Goal: Find specific page/section: Find specific page/section

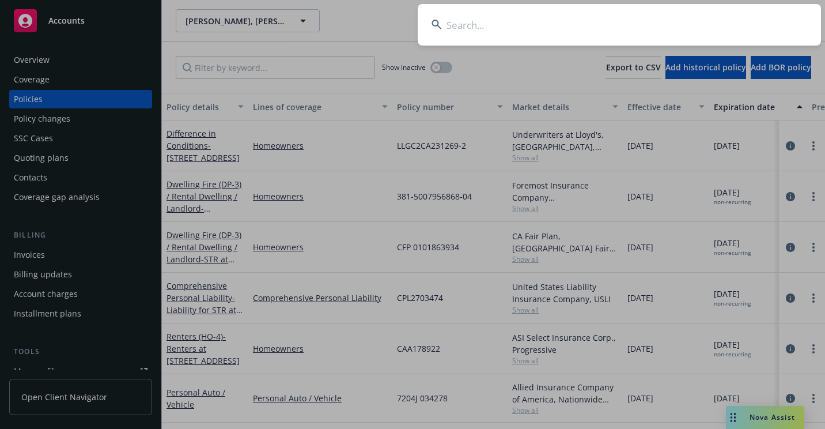
click at [491, 31] on input at bounding box center [619, 24] width 403 height 41
paste input "OA5021559"
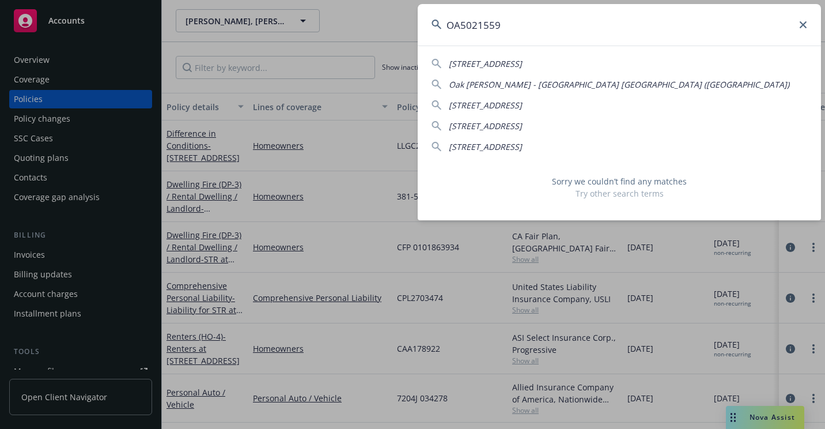
drag, startPoint x: 453, startPoint y: 25, endPoint x: 403, endPoint y: 24, distance: 50.1
click at [403, 24] on div "OA5021559 [STREET_ADDRESS]-2623 [GEOGRAPHIC_DATA][PERSON_NAME]) [STREET_ADDRESS…" at bounding box center [412, 214] width 825 height 429
paste input "[PERSON_NAME]"
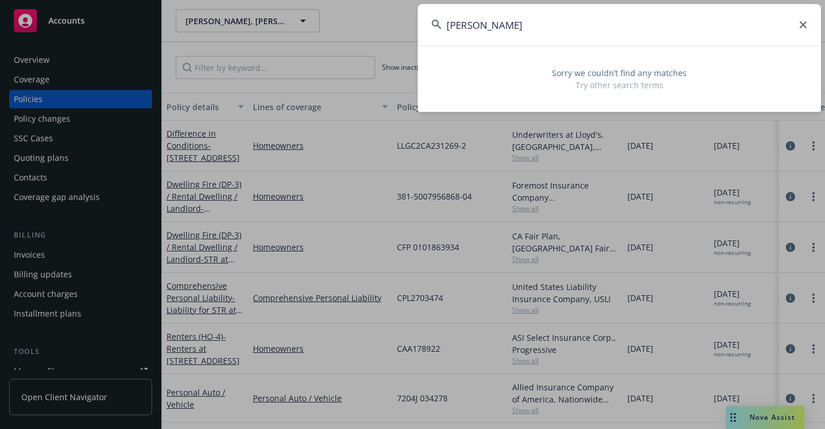
type input "[PERSON_NAME]"
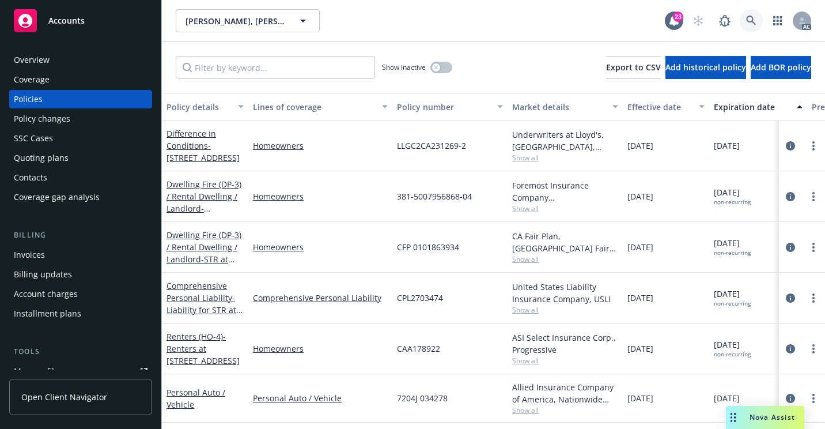
click at [752, 17] on icon at bounding box center [751, 21] width 10 height 10
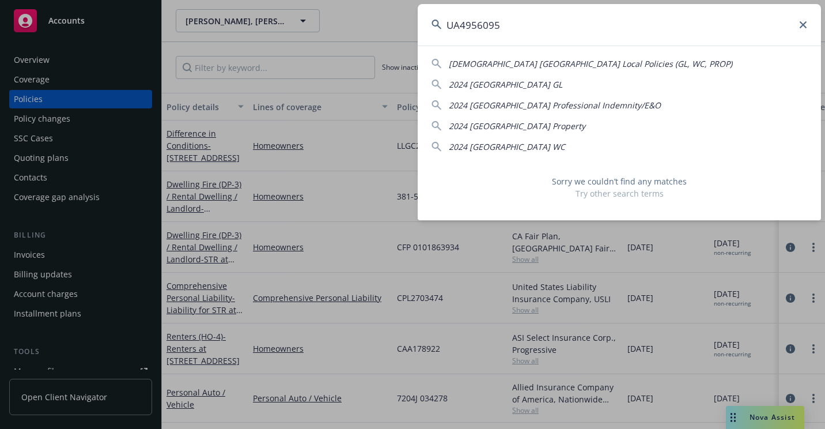
drag, startPoint x: 411, startPoint y: 26, endPoint x: 406, endPoint y: 25, distance: 5.9
click at [406, 25] on div "UA4956095 2023 [GEOGRAPHIC_DATA] Local Policies (GL, WC, PROP) 2024 [GEOGRAPHIC…" at bounding box center [412, 214] width 825 height 429
paste input "6128836323117"
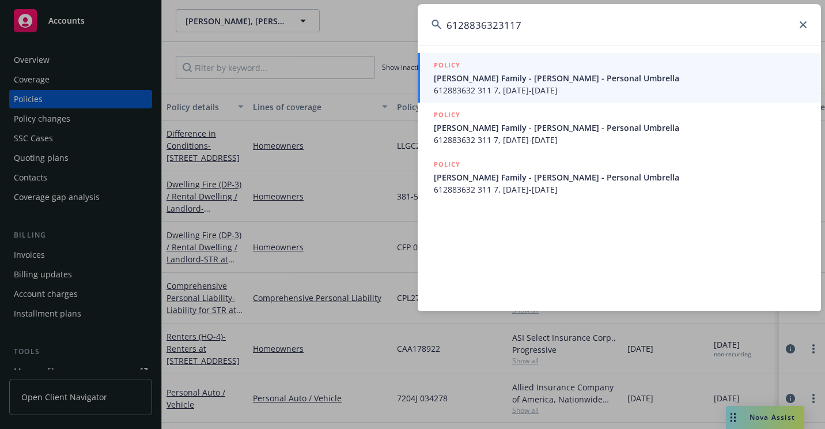
type input "6128836323117"
click at [455, 78] on span "[PERSON_NAME] Family - [PERSON_NAME] - Personal Umbrella" at bounding box center [620, 78] width 373 height 12
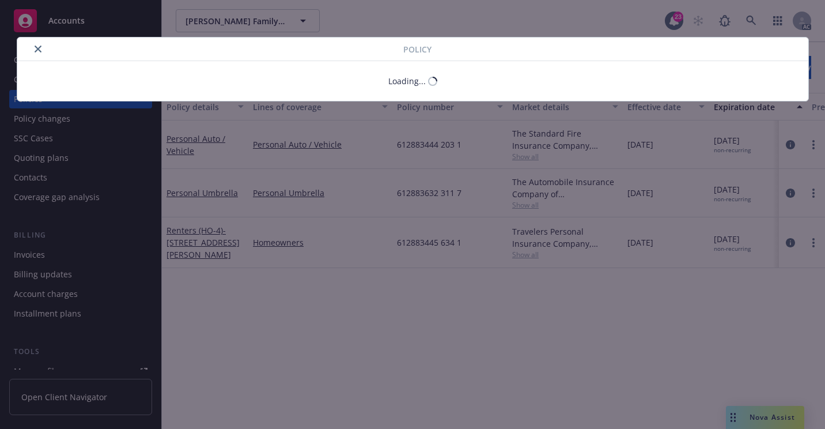
click at [39, 50] on icon "close" at bounding box center [38, 49] width 7 height 7
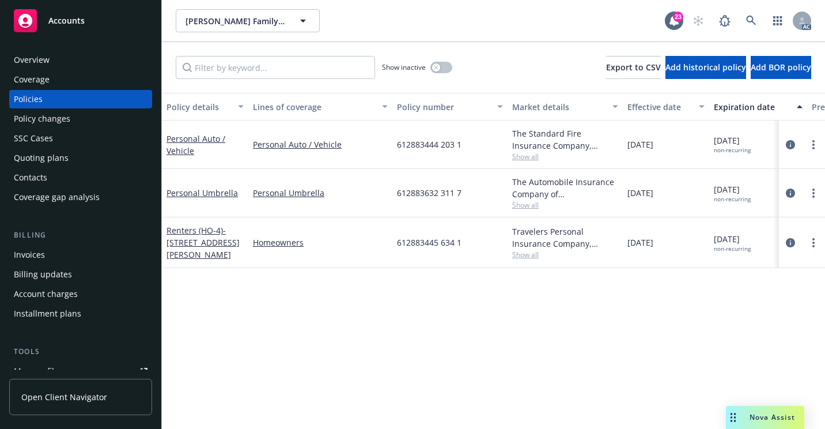
click at [42, 66] on div "Overview" at bounding box center [32, 60] width 36 height 18
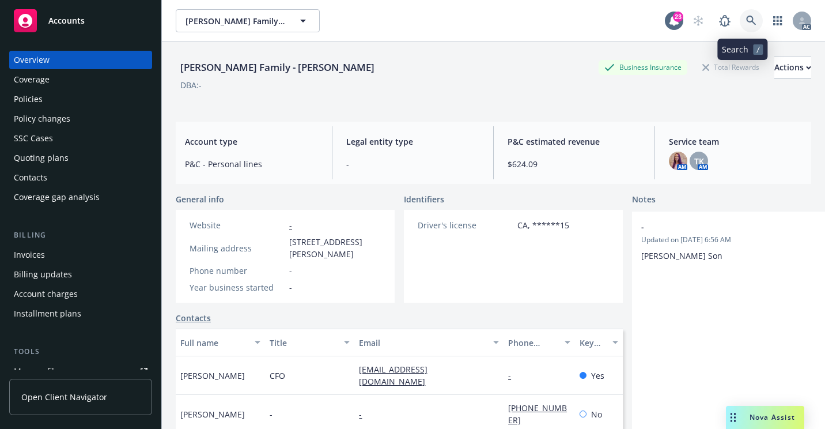
drag, startPoint x: 746, startPoint y: 23, endPoint x: 733, endPoint y: 38, distance: 20.4
click at [746, 23] on icon at bounding box center [751, 21] width 10 height 10
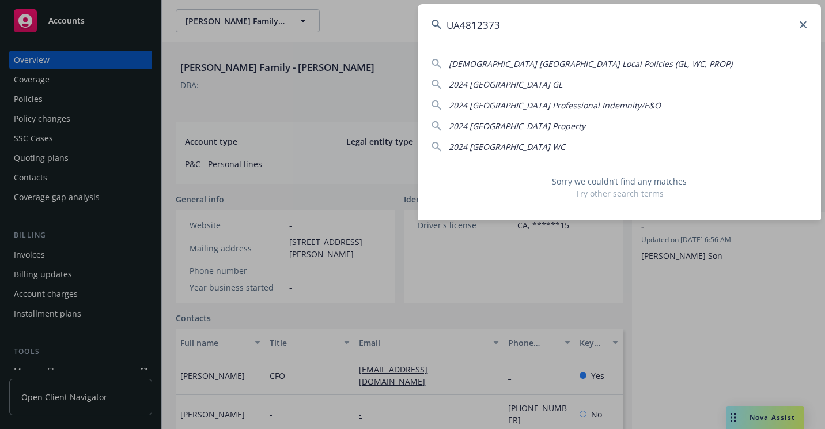
drag, startPoint x: 529, startPoint y: 30, endPoint x: 427, endPoint y: 28, distance: 102.0
click at [427, 29] on input "UA4812373" at bounding box center [619, 24] width 403 height 41
paste input "6050574493117"
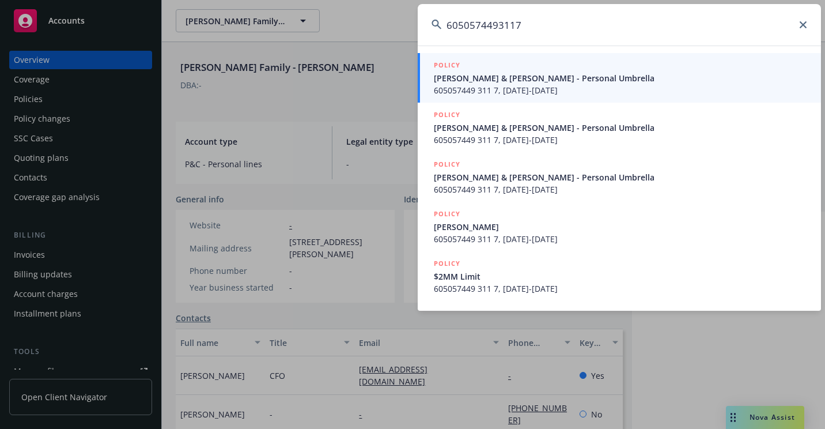
type input "6050574493117"
drag, startPoint x: 444, startPoint y: 71, endPoint x: 331, endPoint y: 175, distance: 154.1
click at [445, 71] on div "POLICY" at bounding box center [620, 65] width 373 height 13
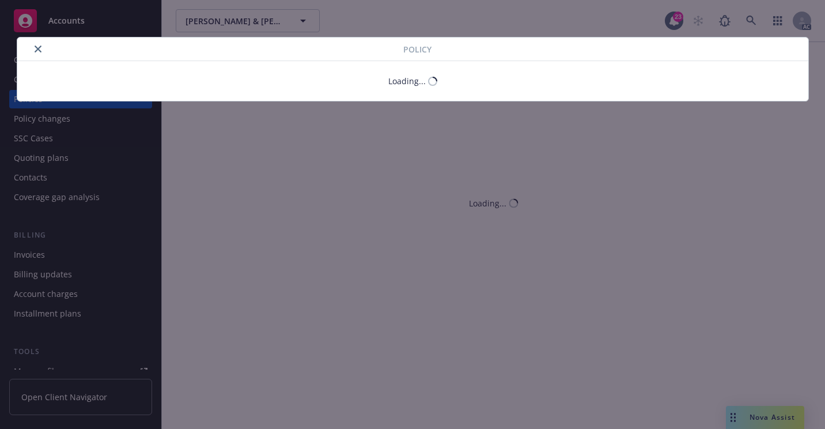
click at [36, 51] on icon "close" at bounding box center [38, 49] width 7 height 7
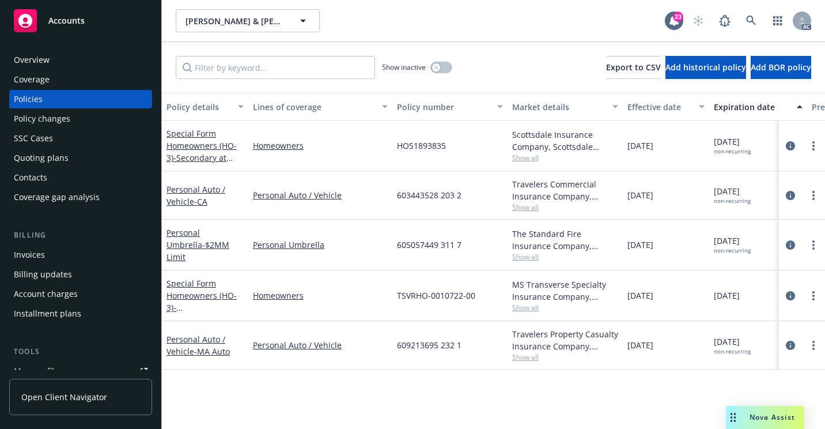
click at [41, 56] on div "Overview" at bounding box center [32, 60] width 36 height 18
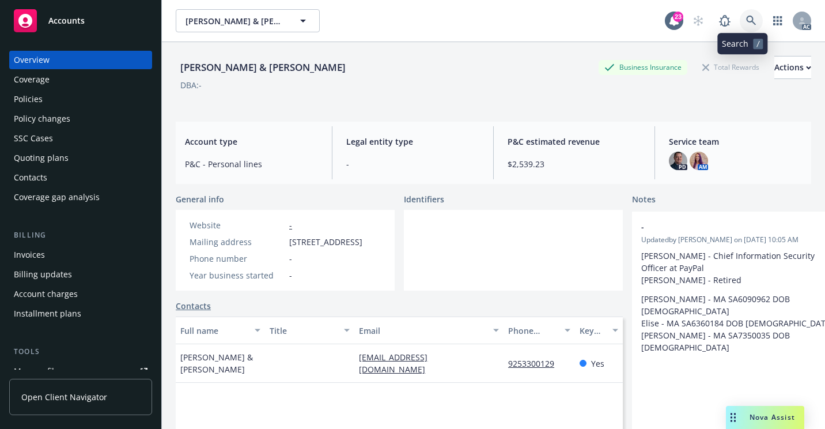
click at [746, 20] on icon at bounding box center [751, 21] width 10 height 10
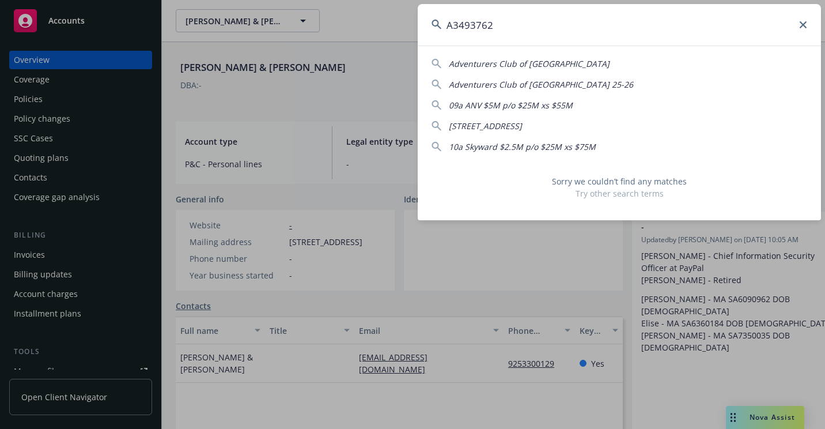
drag, startPoint x: 650, startPoint y: 21, endPoint x: 435, endPoint y: 48, distance: 215.9
click at [435, 48] on div "A3493762 Adventurers Club of Los Angeles Adventurers Club of [GEOGRAPHIC_DATA] …" at bounding box center [619, 112] width 403 height 216
paste input "7204J 189621"
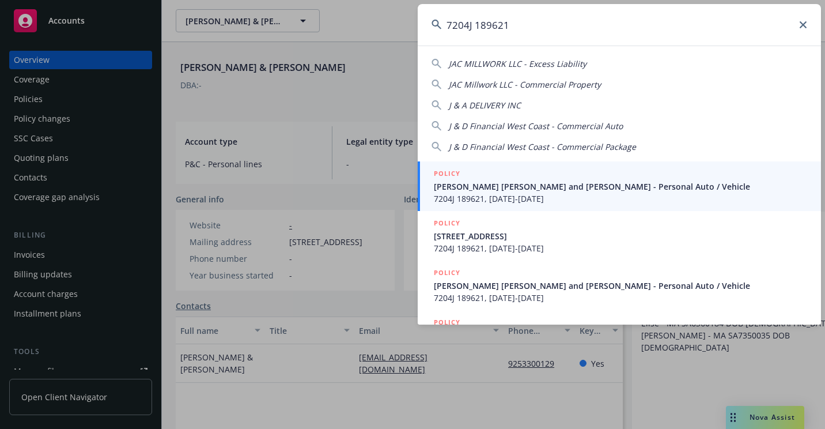
type input "7204J 189621"
click at [477, 175] on div "POLICY" at bounding box center [620, 174] width 373 height 13
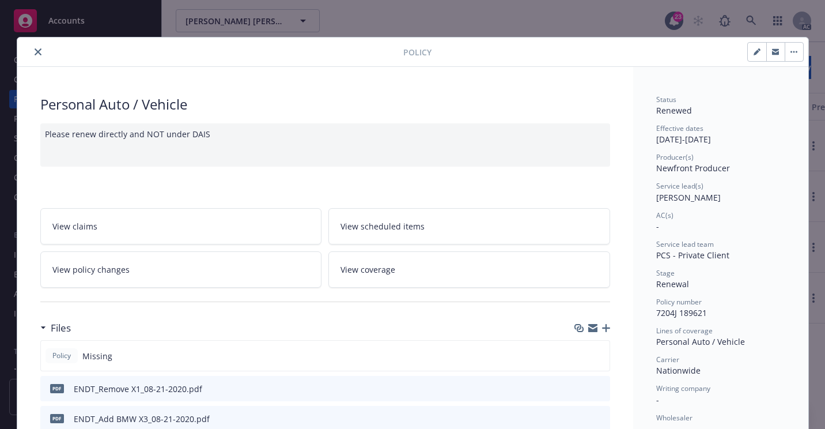
click at [35, 55] on icon "close" at bounding box center [38, 51] width 7 height 7
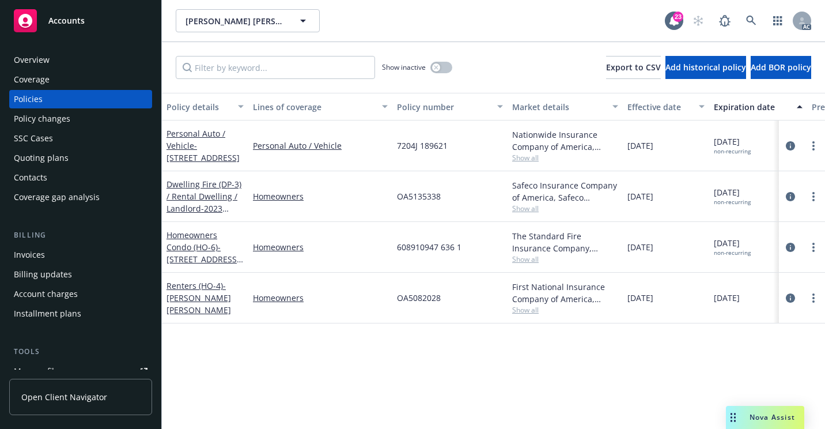
click at [46, 55] on div "Overview" at bounding box center [32, 60] width 36 height 18
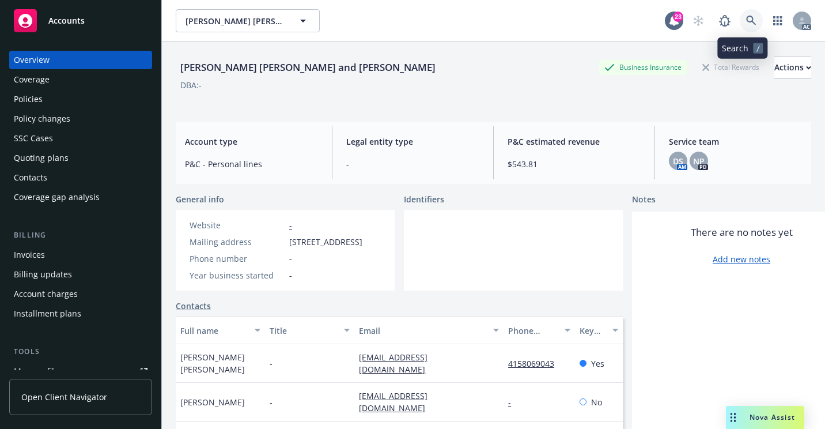
click at [748, 24] on link at bounding box center [751, 20] width 23 height 23
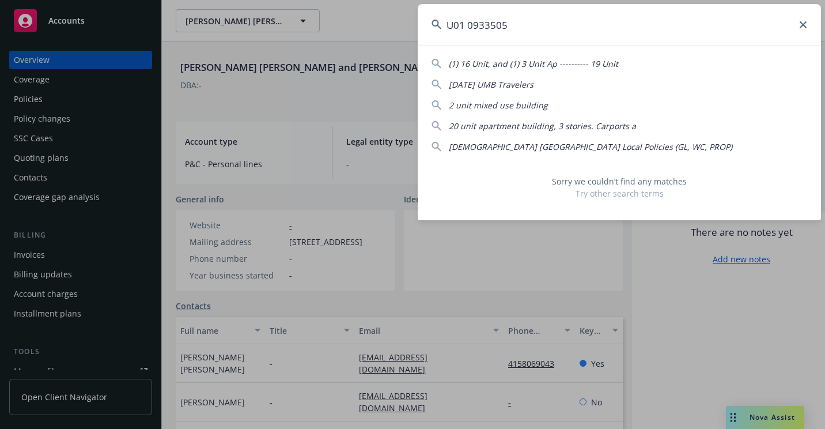
type input "U01 0933505"
